Goal: Task Accomplishment & Management: Manage account settings

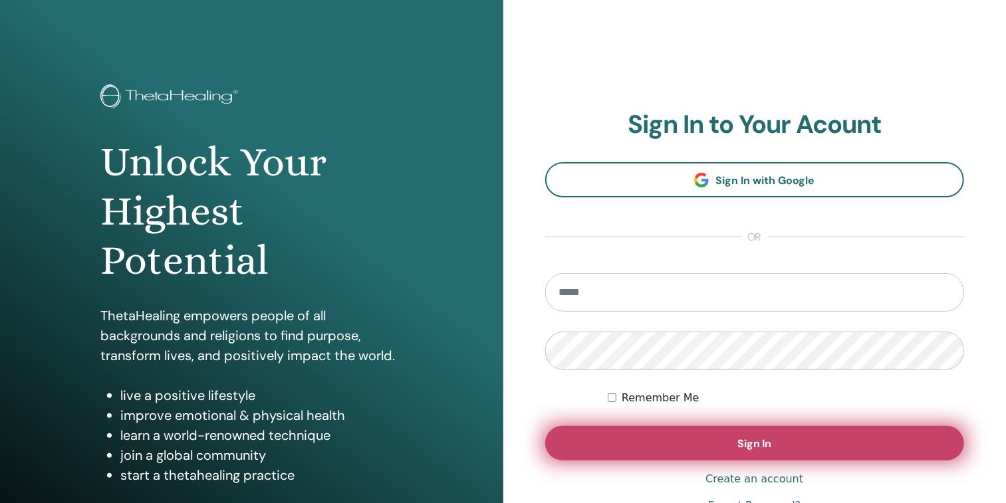
scroll to position [17, 0]
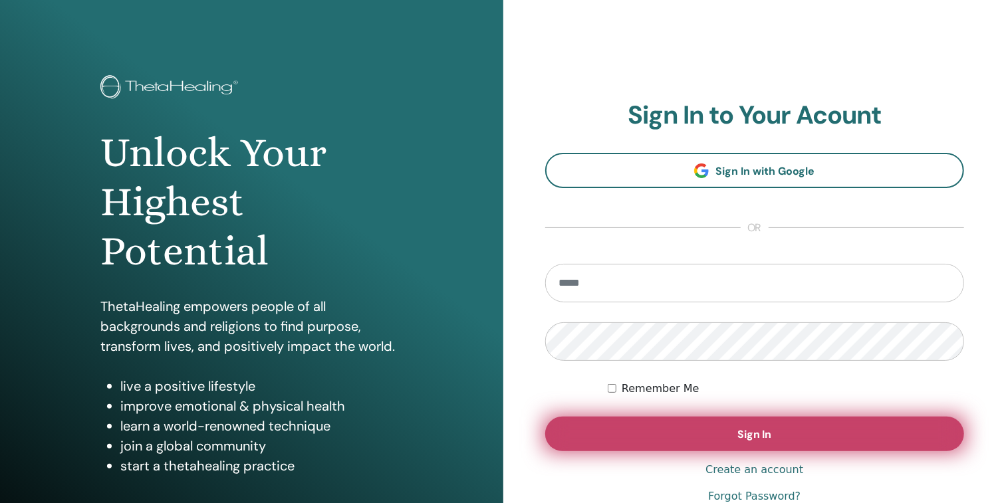
type input "**********"
click at [723, 424] on button "Sign In" at bounding box center [755, 434] width 420 height 35
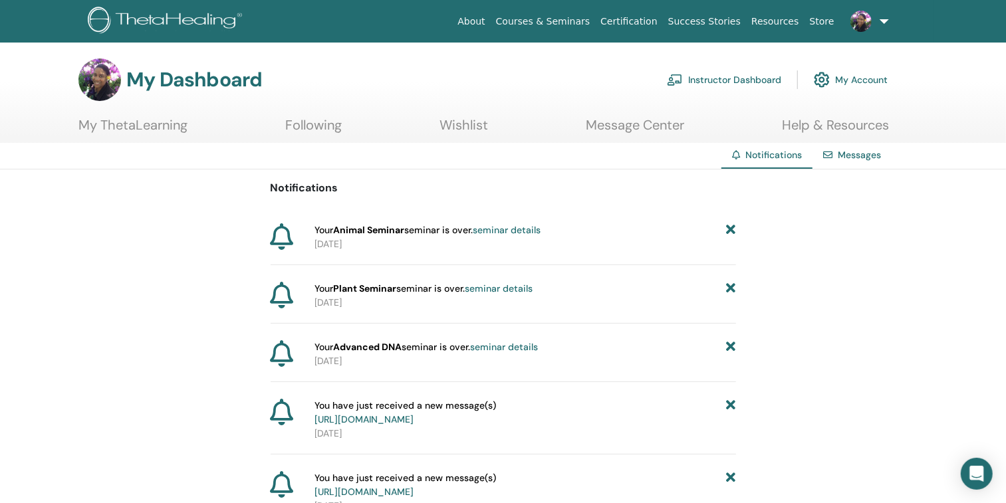
click at [714, 77] on link "Instructor Dashboard" at bounding box center [724, 79] width 114 height 29
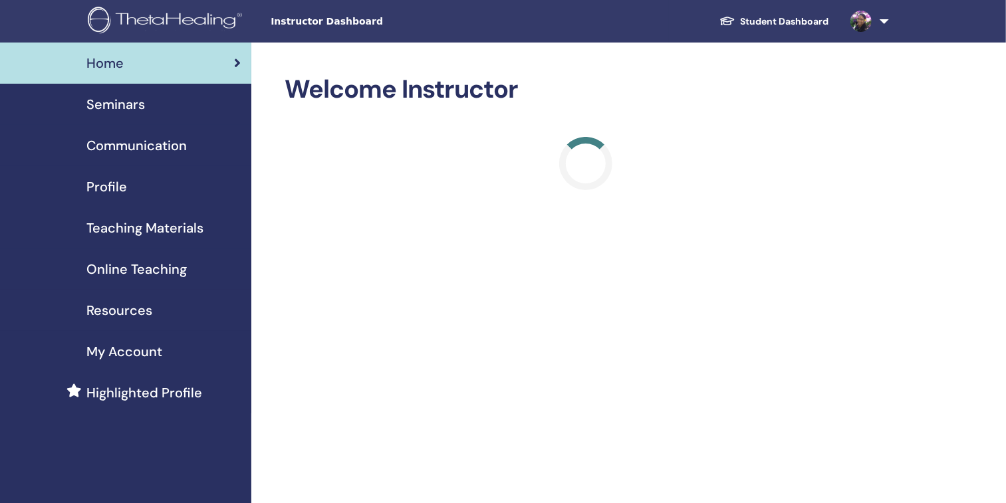
click at [109, 104] on span "Seminars" at bounding box center [115, 104] width 59 height 20
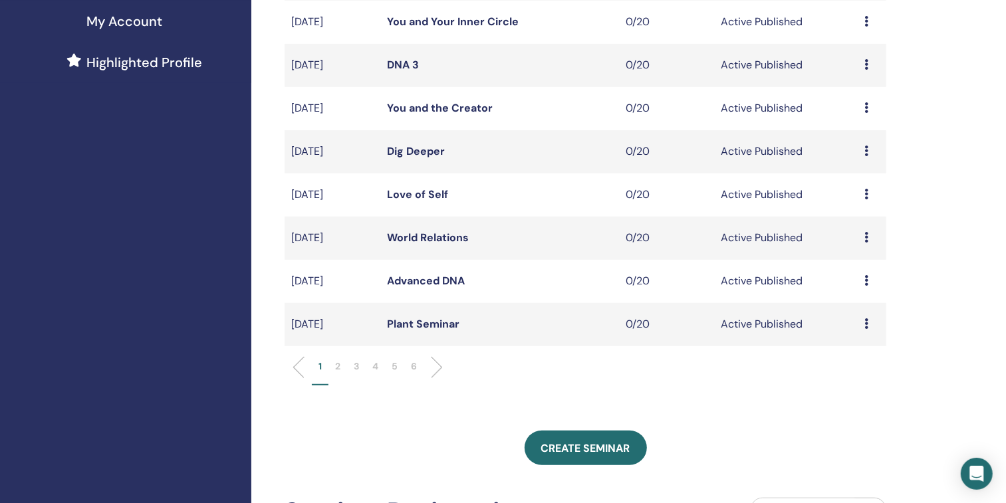
scroll to position [495, 0]
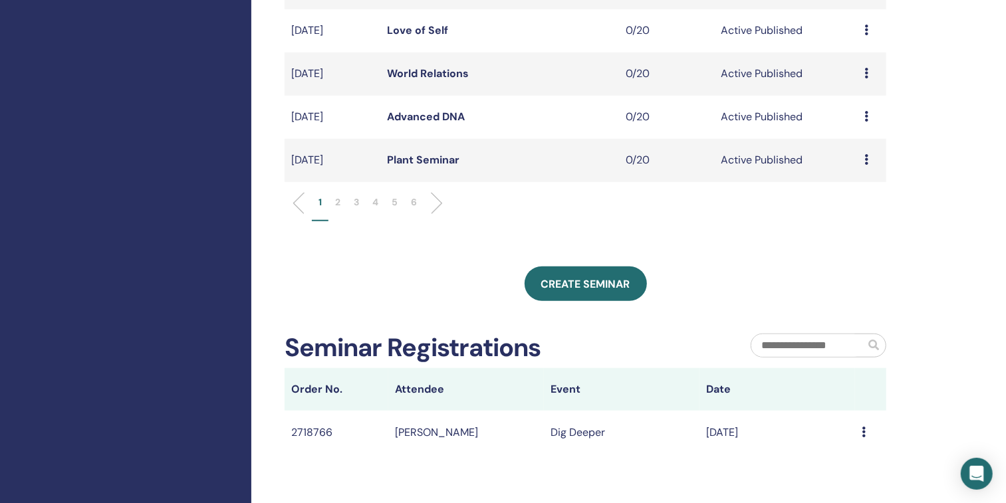
click at [354, 201] on p "3" at bounding box center [356, 202] width 5 height 14
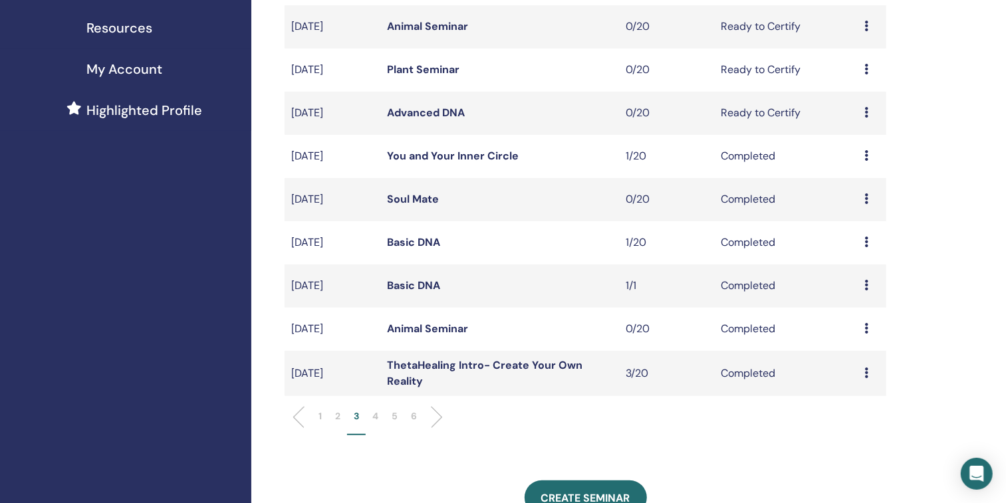
scroll to position [504, 0]
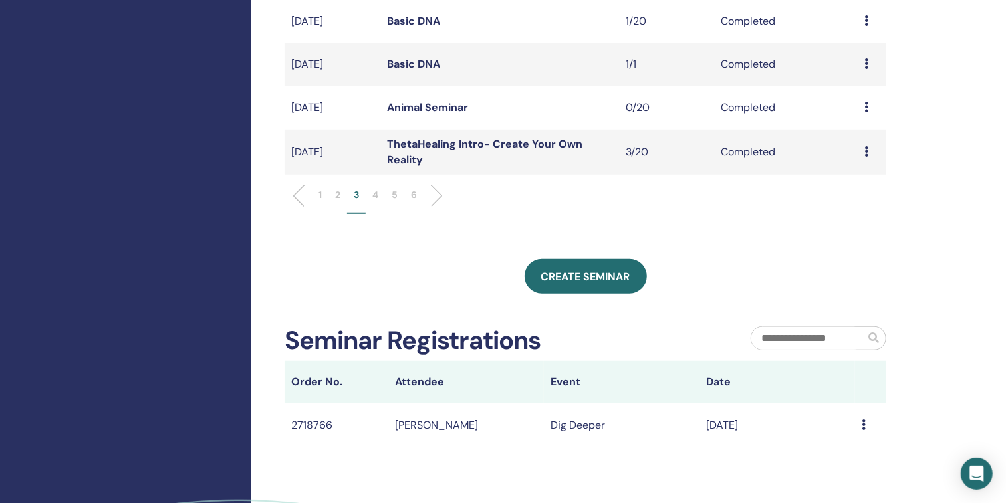
click at [335, 196] on p "2" at bounding box center [337, 195] width 5 height 14
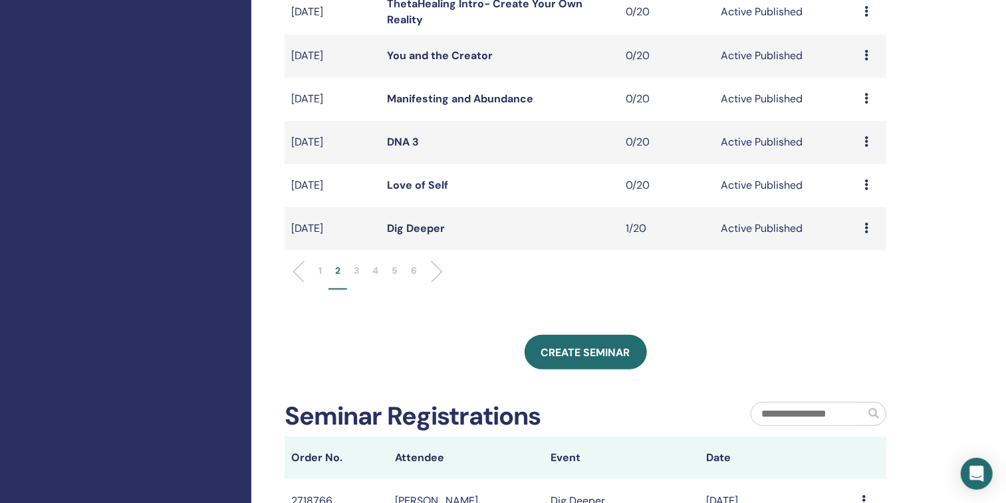
scroll to position [445, 0]
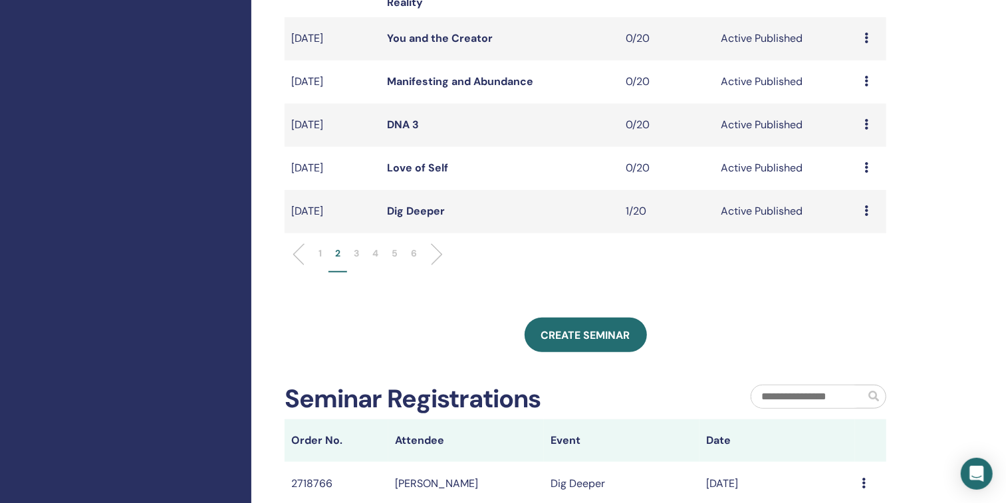
click at [864, 211] on icon at bounding box center [866, 210] width 4 height 11
click at [841, 259] on link "Attendees" at bounding box center [854, 262] width 51 height 14
